Goal: Task Accomplishment & Management: Complete application form

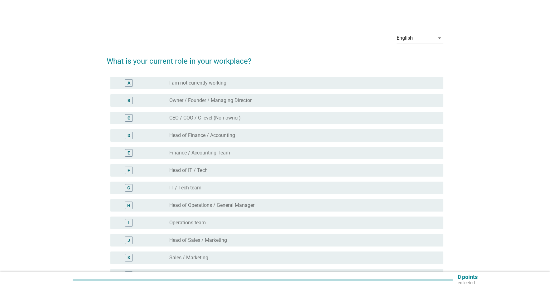
click at [130, 167] on div "F" at bounding box center [129, 170] width 2 height 7
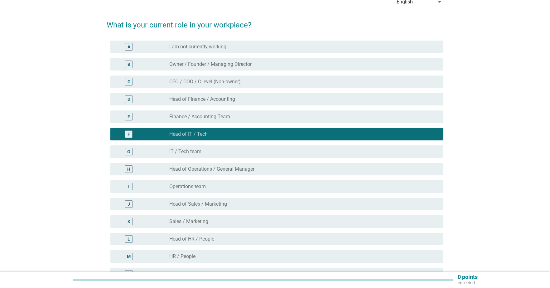
scroll to position [49, 0]
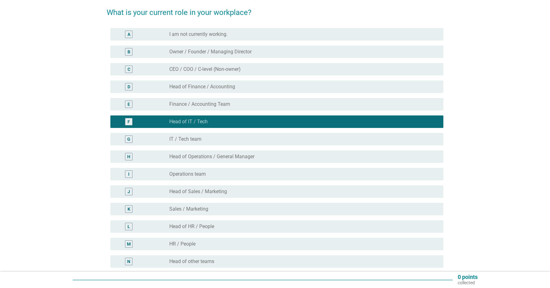
click at [72, 224] on div "English arrow_drop_down What is your current role in your workplace? A radio_bu…" at bounding box center [275, 159] width 521 height 371
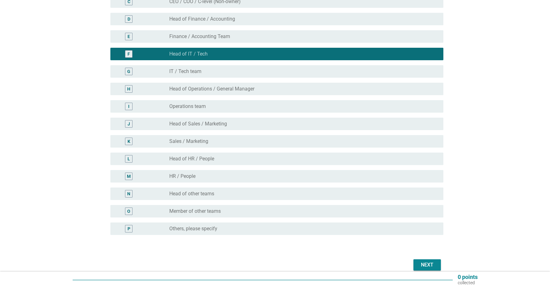
scroll to position [117, 0]
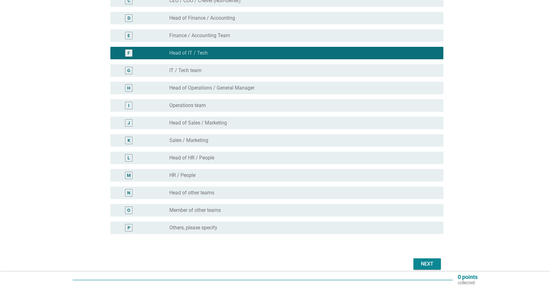
click at [126, 194] on div "N" at bounding box center [128, 192] width 7 height 7
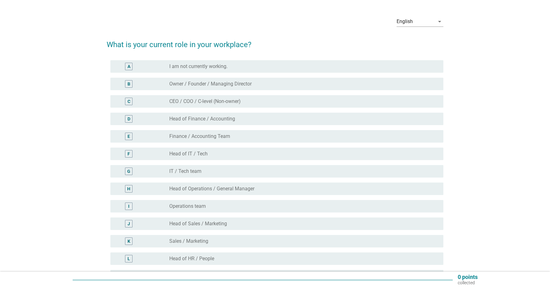
scroll to position [0, 0]
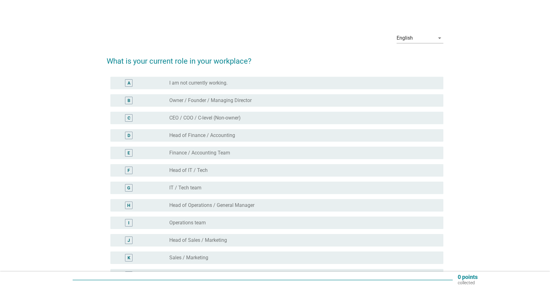
click at [129, 170] on div "F" at bounding box center [129, 170] width 2 height 7
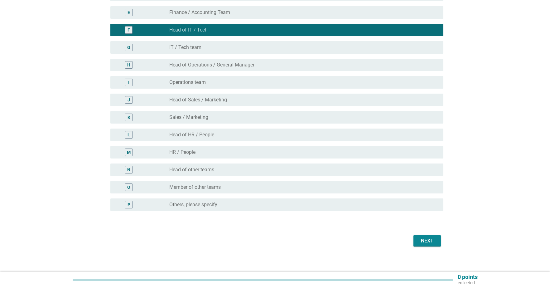
scroll to position [145, 0]
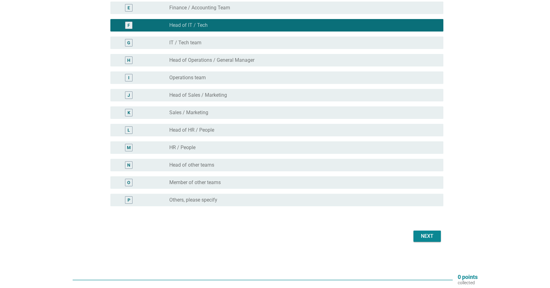
click at [431, 234] on div "Next" at bounding box center [427, 235] width 17 height 7
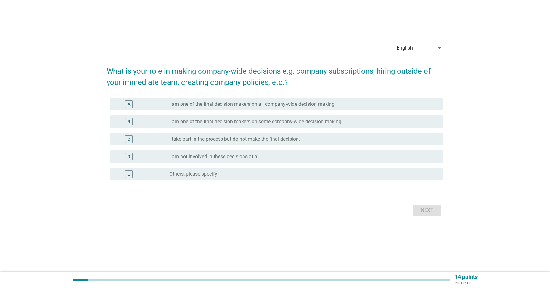
scroll to position [0, 0]
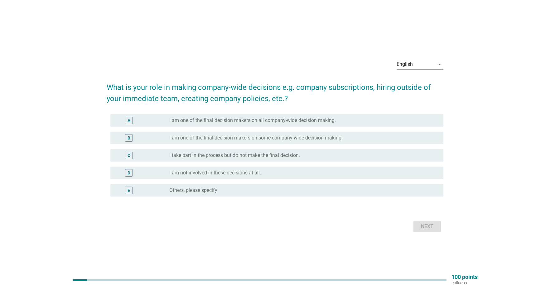
click at [133, 140] on div "B" at bounding box center [128, 137] width 27 height 7
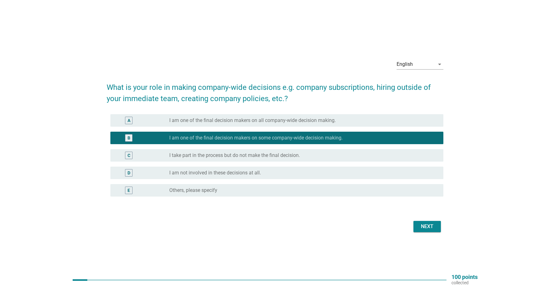
click at [423, 229] on div "Next" at bounding box center [427, 226] width 17 height 7
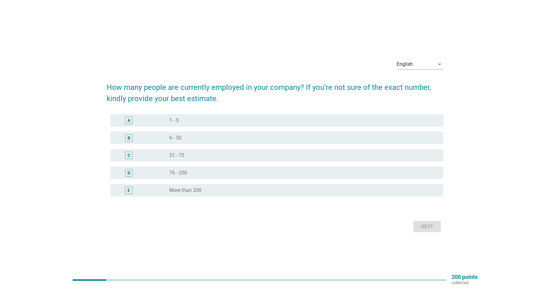
click at [133, 190] on div "E" at bounding box center [128, 190] width 27 height 7
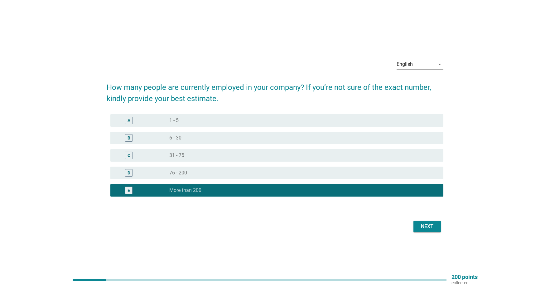
click at [427, 230] on button "Next" at bounding box center [427, 226] width 27 height 11
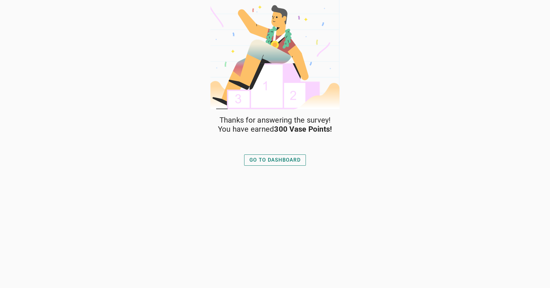
click at [282, 155] on button "GO TO DASHBOARD" at bounding box center [275, 159] width 62 height 11
